Goal: Information Seeking & Learning: Learn about a topic

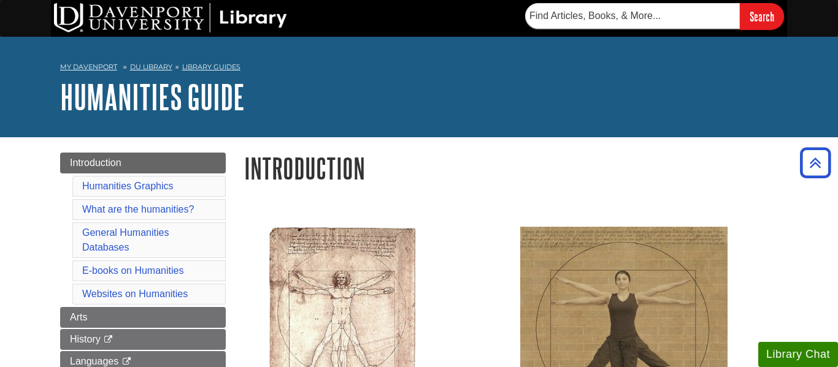
scroll to position [1202, 0]
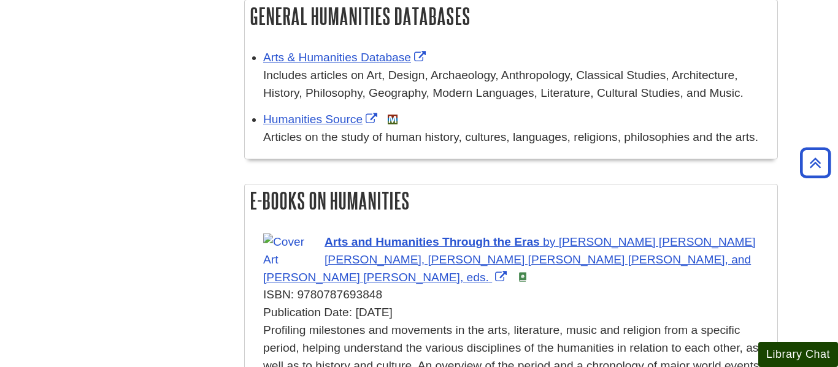
click at [811, 360] on button "Library Chat" at bounding box center [798, 354] width 80 height 25
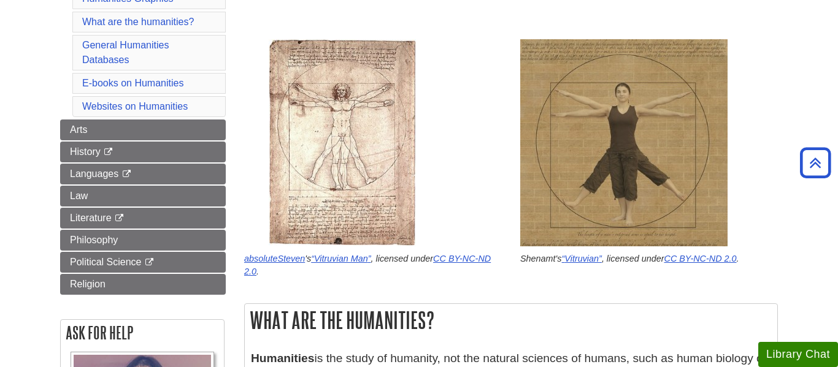
scroll to position [0, 0]
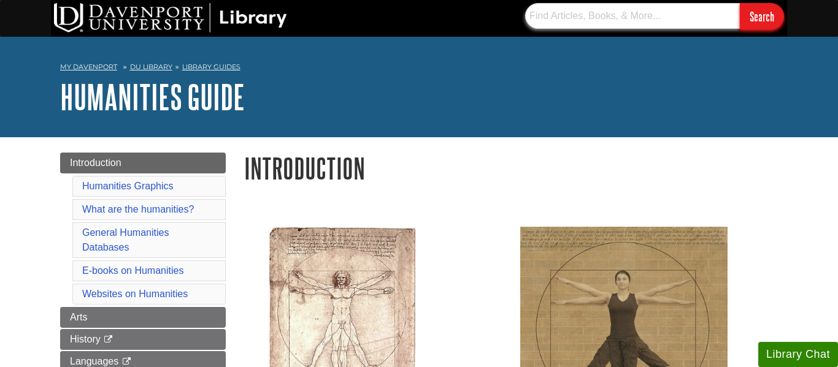
click at [580, 27] on input "text" at bounding box center [632, 16] width 215 height 26
type input "decision making in animals"
click at [740, 3] on input "Search" at bounding box center [762, 16] width 44 height 26
click at [602, 13] on input "decision making in animals" at bounding box center [632, 16] width 215 height 26
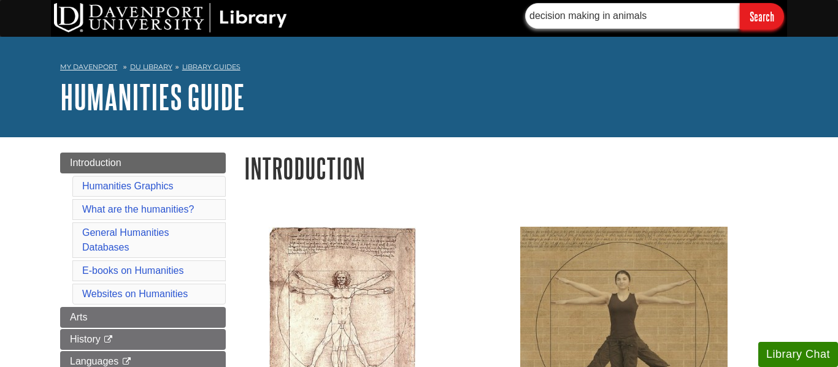
click at [602, 13] on input "decision making in animals" at bounding box center [632, 16] width 215 height 26
click at [606, 15] on input "text" at bounding box center [632, 16] width 215 height 26
click at [605, 17] on input "text" at bounding box center [632, 16] width 215 height 26
type input "[MEDICAL_DATA]"
click at [740, 3] on input "Search" at bounding box center [762, 16] width 44 height 26
